Goal: Task Accomplishment & Management: Use online tool/utility

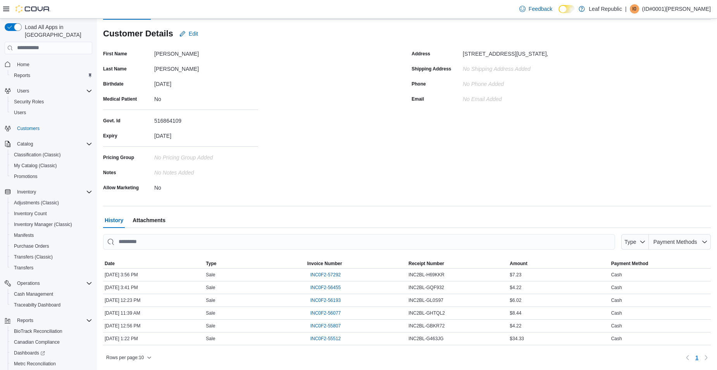
scroll to position [42, 0]
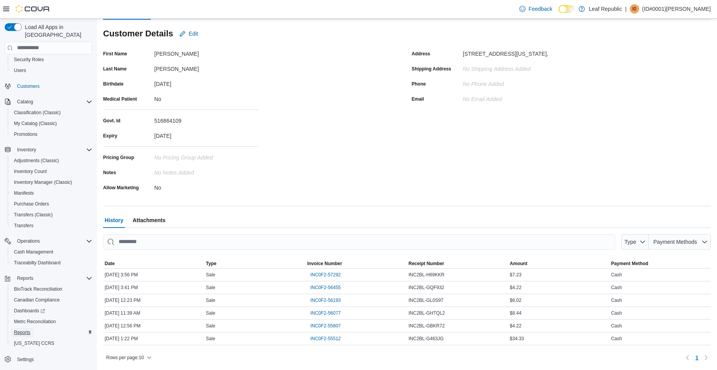
click at [26, 330] on span "Reports" at bounding box center [22, 333] width 16 height 6
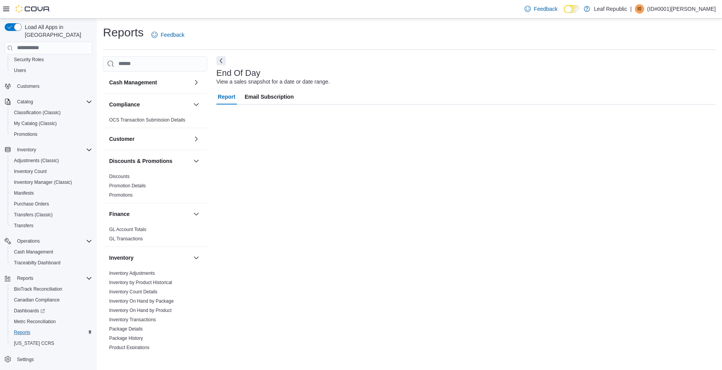
scroll to position [17, 0]
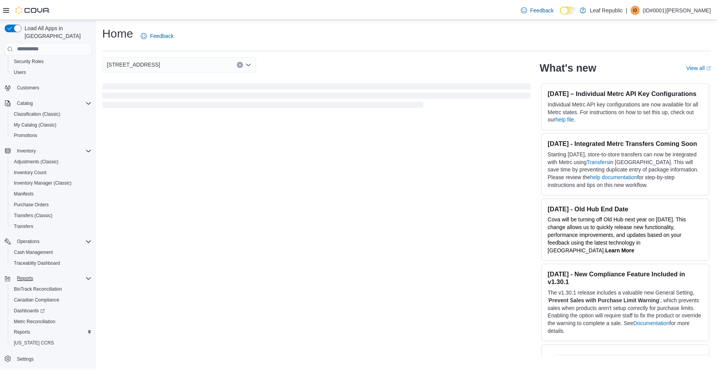
scroll to position [42, 0]
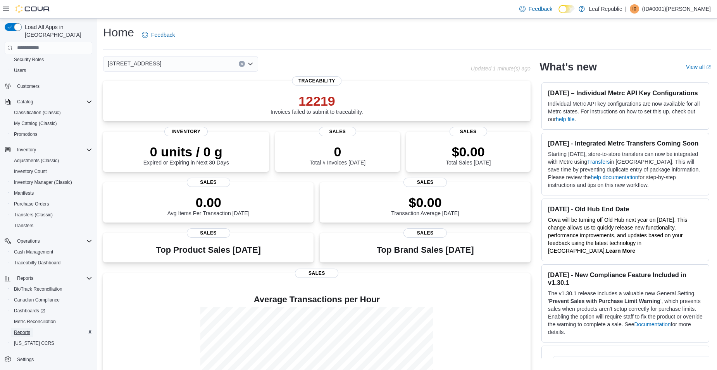
click at [22, 330] on span "Reports" at bounding box center [22, 333] width 16 height 6
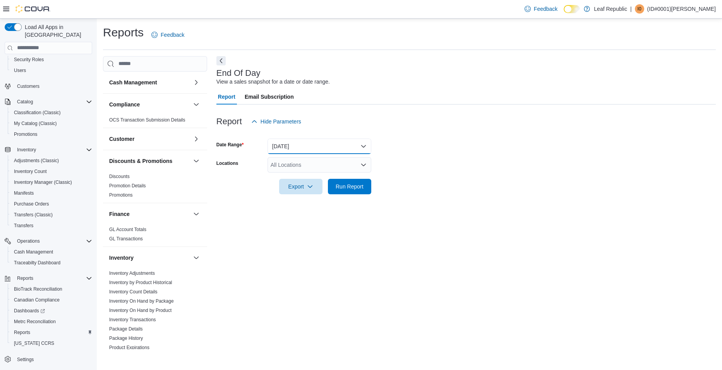
click at [364, 145] on button "Today" at bounding box center [320, 146] width 104 height 15
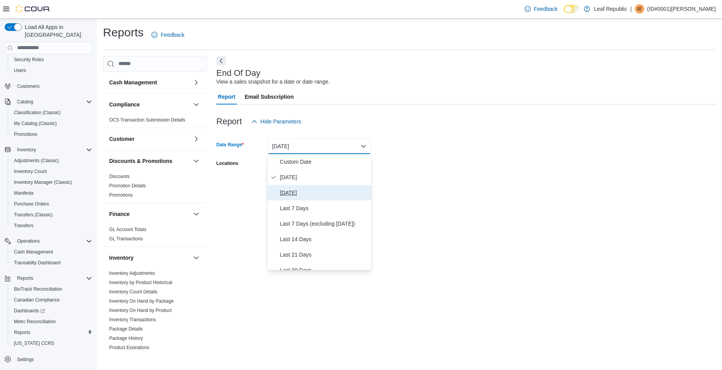
click at [297, 191] on span "Yesterday" at bounding box center [324, 192] width 88 height 9
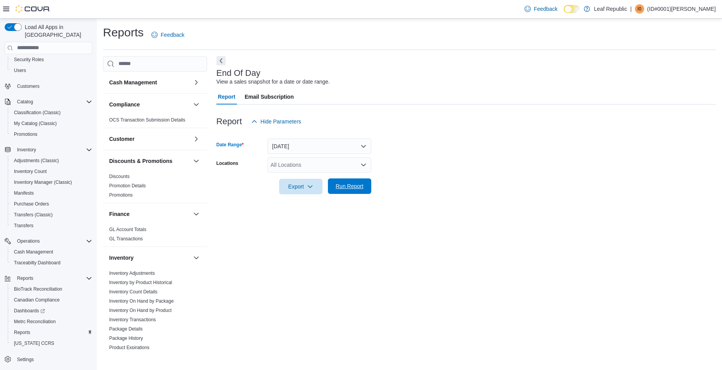
click at [356, 187] on span "Run Report" at bounding box center [350, 186] width 28 height 8
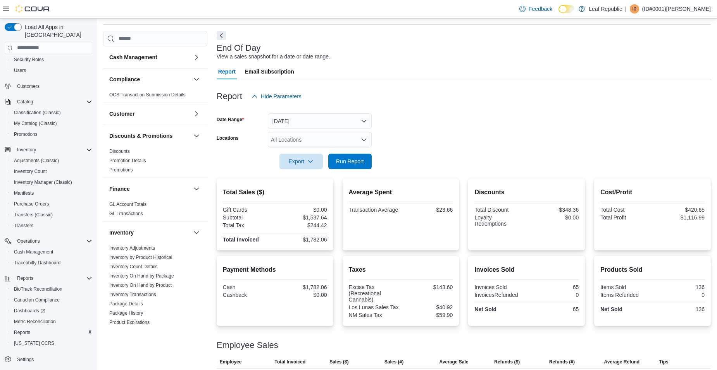
scroll to position [55, 0]
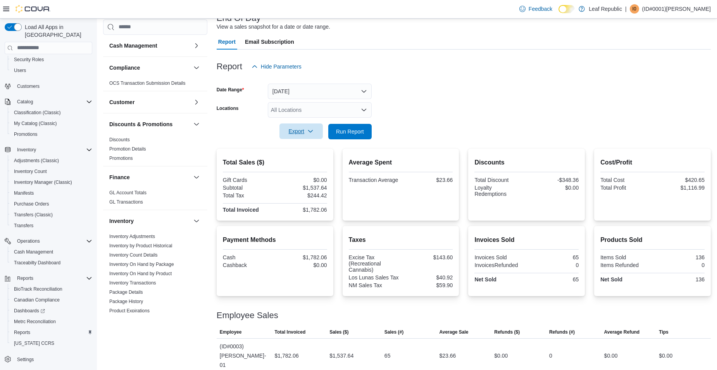
click at [294, 130] on span "Export" at bounding box center [301, 131] width 34 height 15
click at [297, 162] on span "Export to Pdf" at bounding box center [302, 163] width 35 height 6
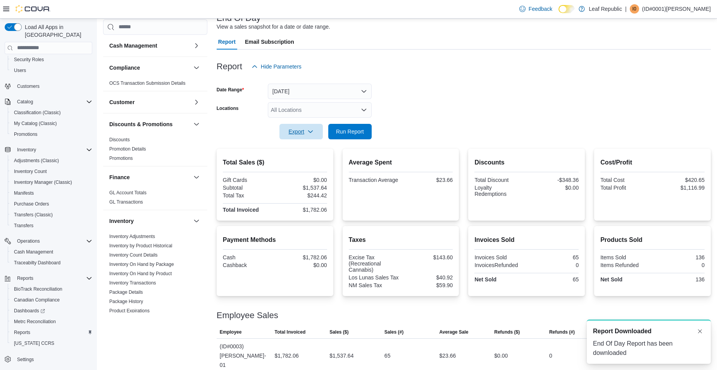
scroll to position [0, 0]
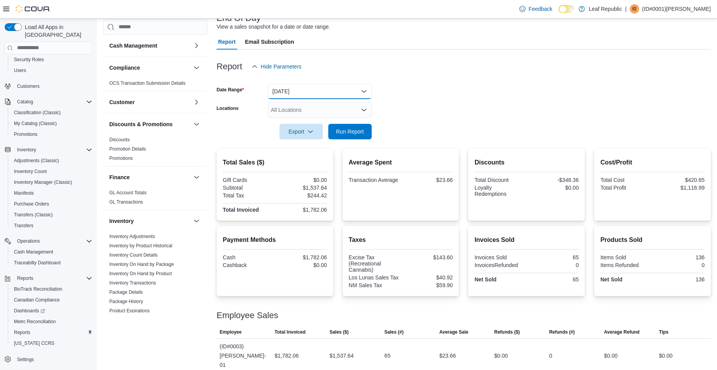
click at [363, 91] on button "Yesterday" at bounding box center [320, 91] width 104 height 15
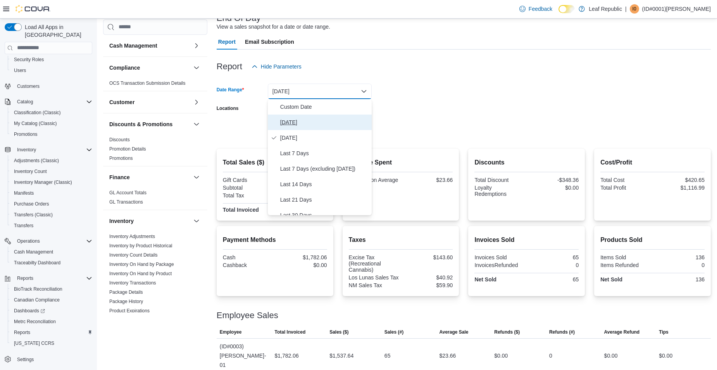
click at [292, 123] on span "Today" at bounding box center [324, 122] width 88 height 9
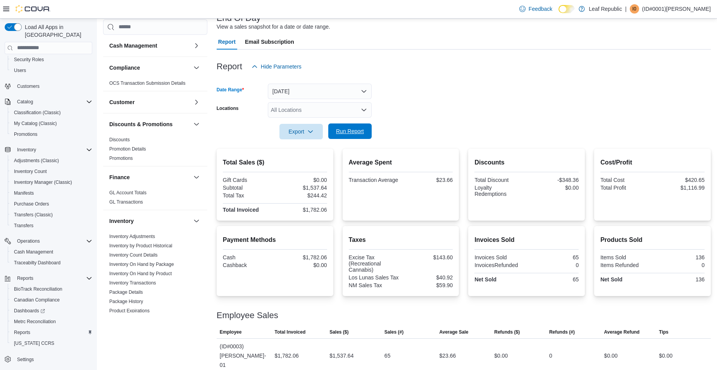
click at [351, 125] on span "Run Report" at bounding box center [350, 131] width 34 height 15
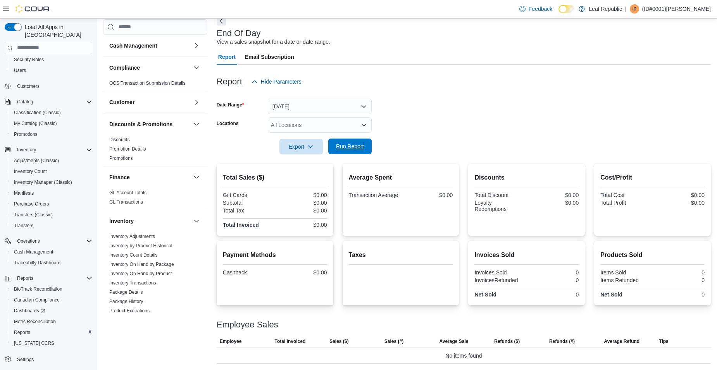
scroll to position [40, 0]
